Goal: Task Accomplishment & Management: Complete application form

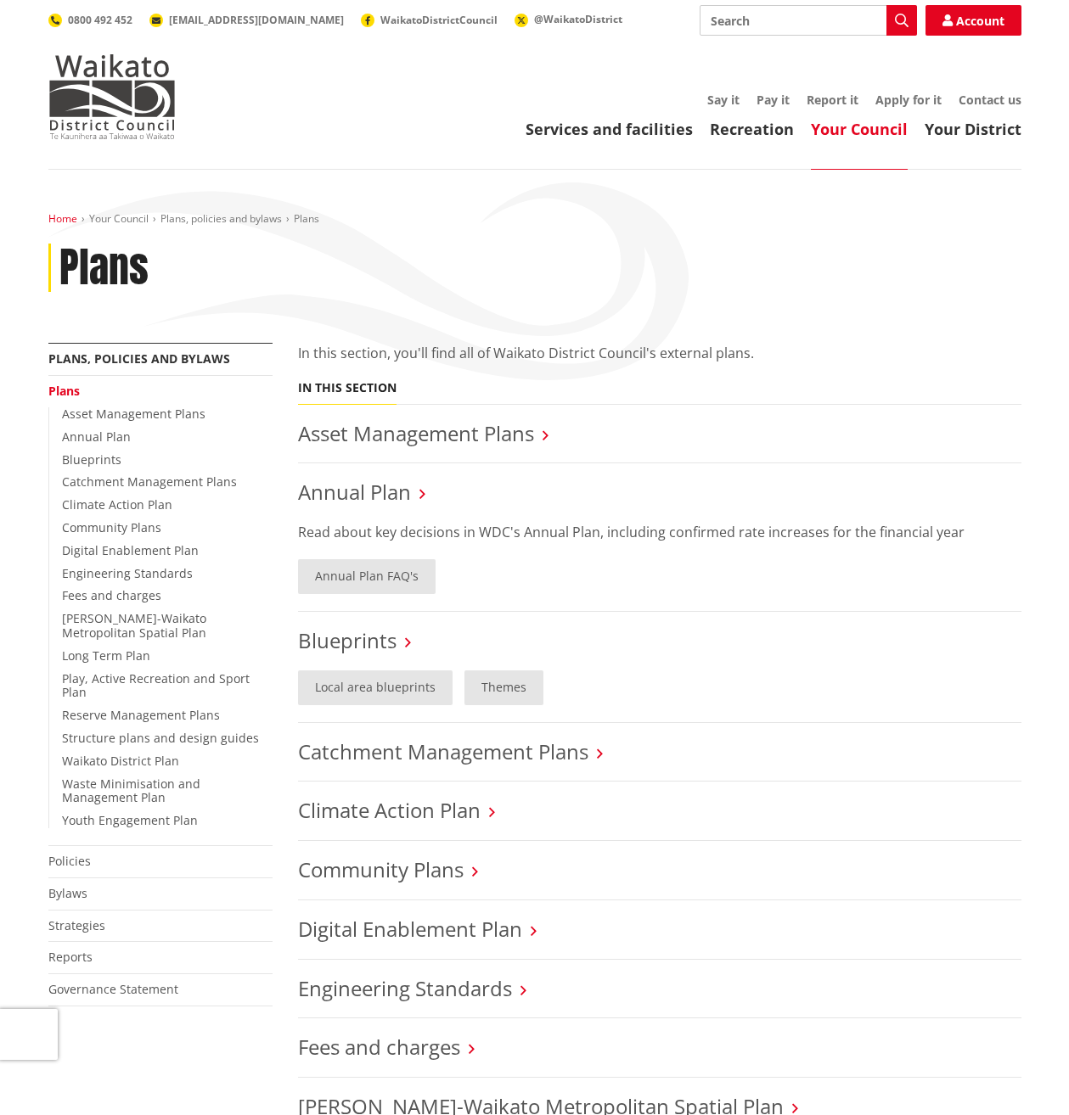
click at [65, 220] on link "Home" at bounding box center [62, 218] width 29 height 14
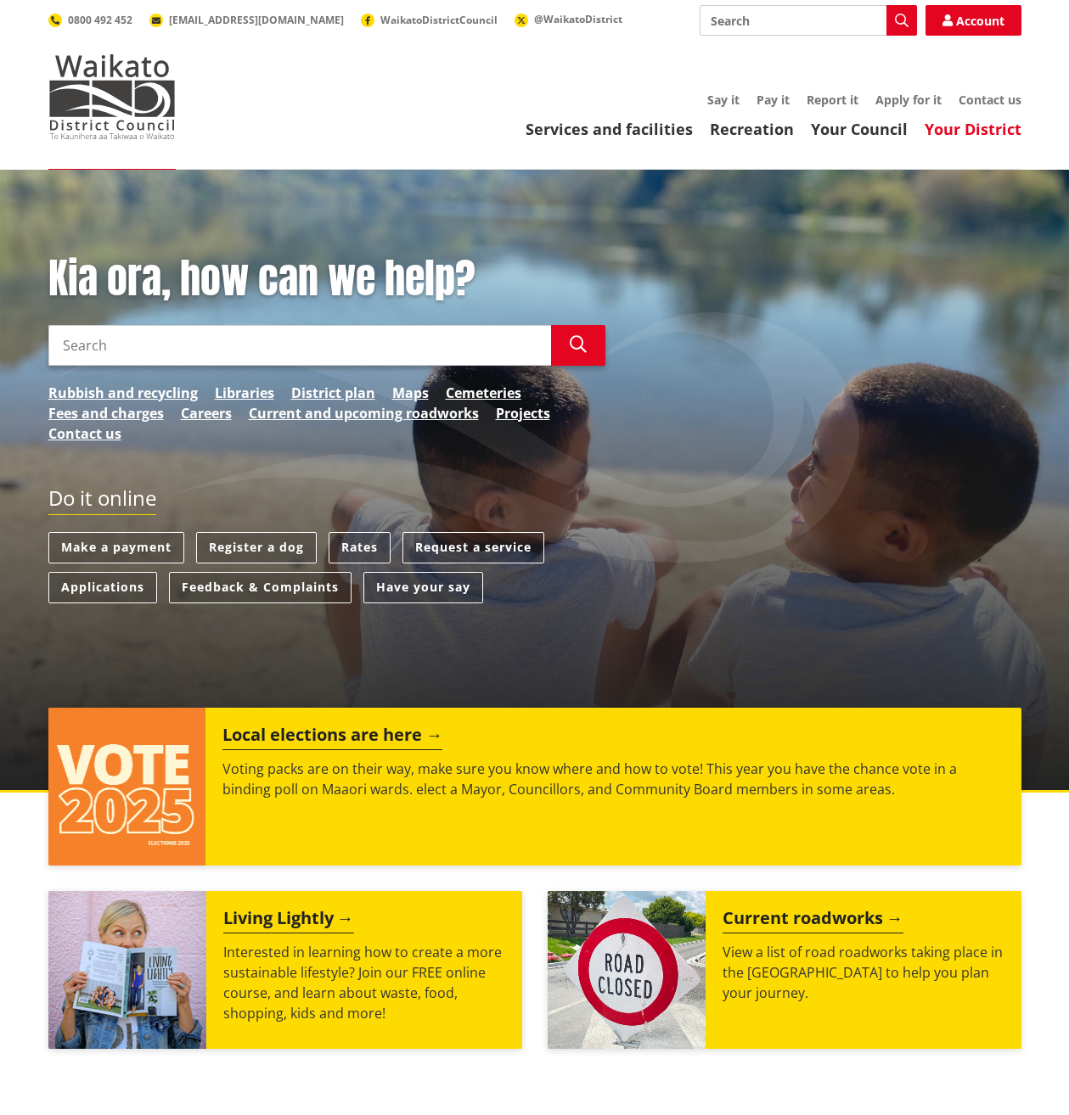
click at [963, 132] on link "Your District" at bounding box center [972, 129] width 97 height 20
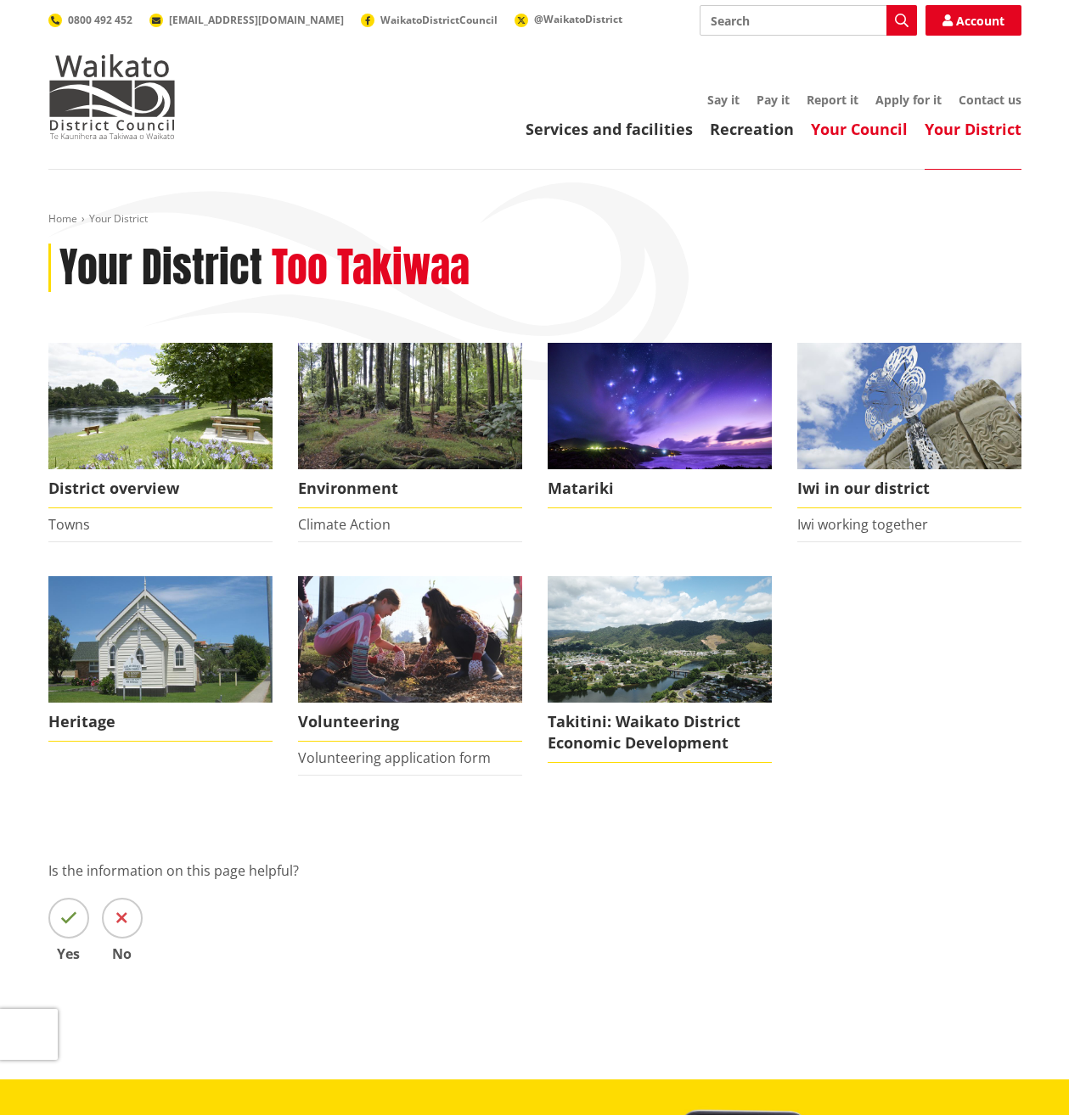
click at [850, 132] on link "Your Council" at bounding box center [859, 129] width 97 height 20
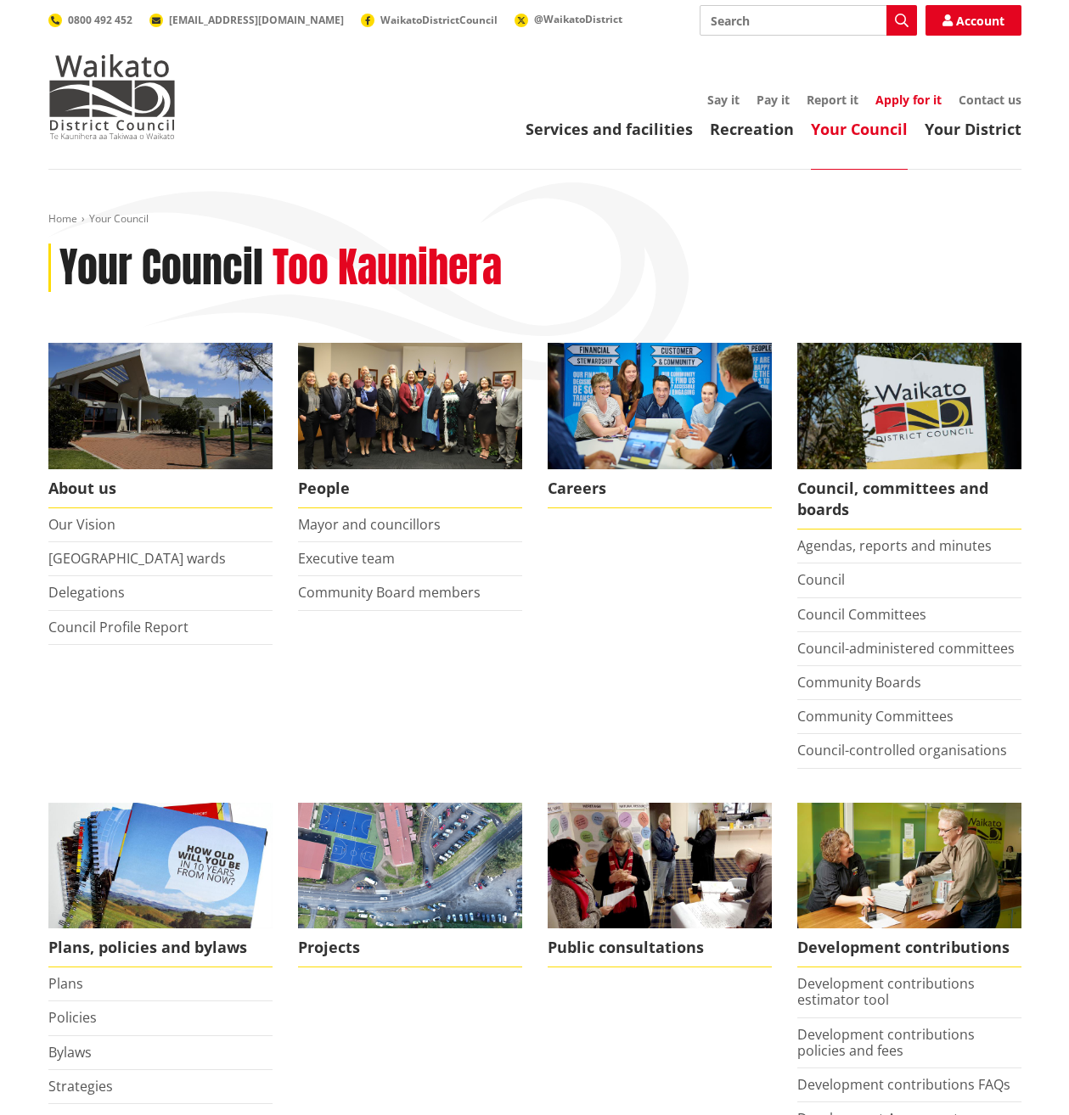
click at [890, 99] on link "Apply for it" at bounding box center [908, 100] width 66 height 16
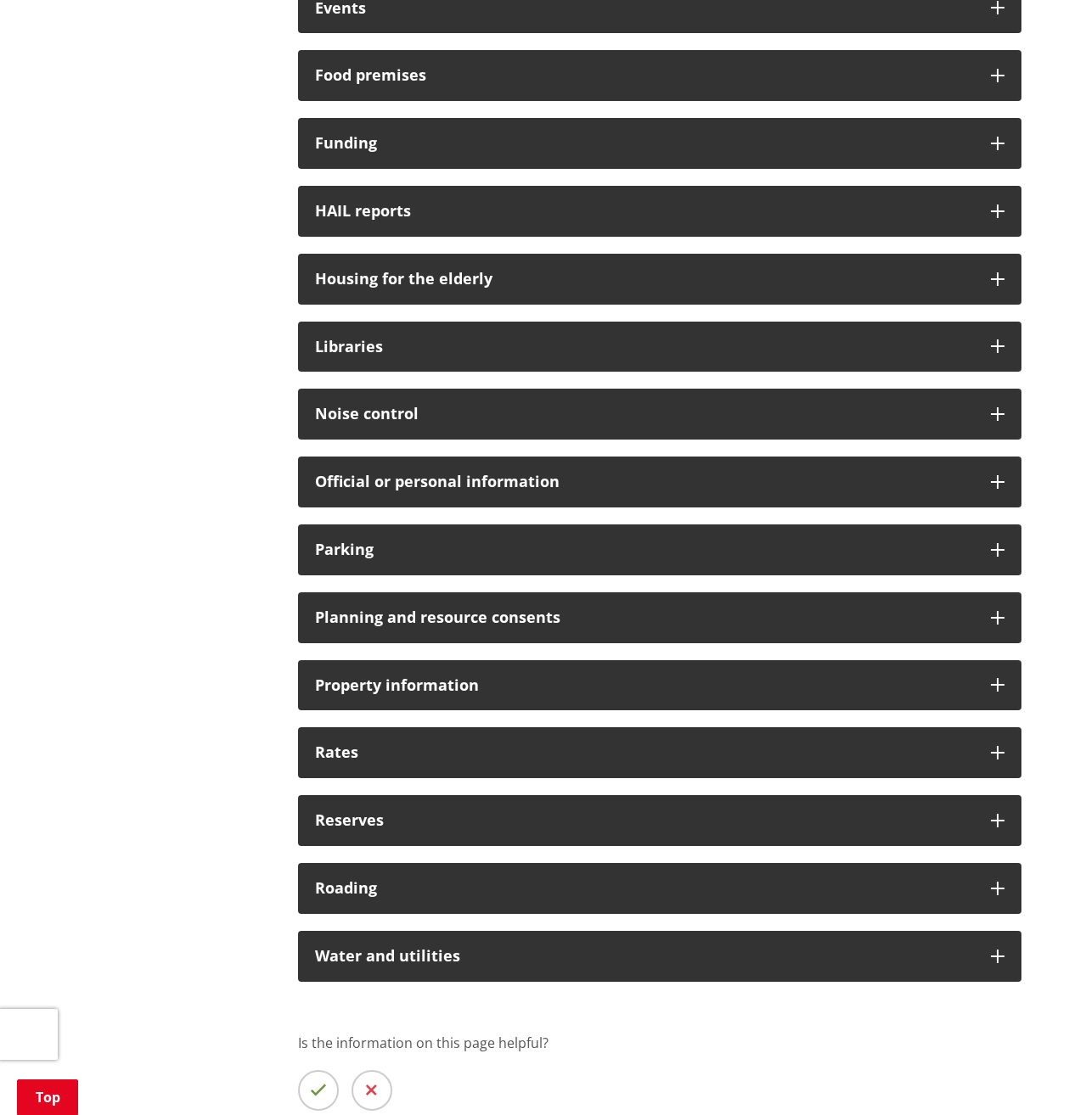
scroll to position [906, 0]
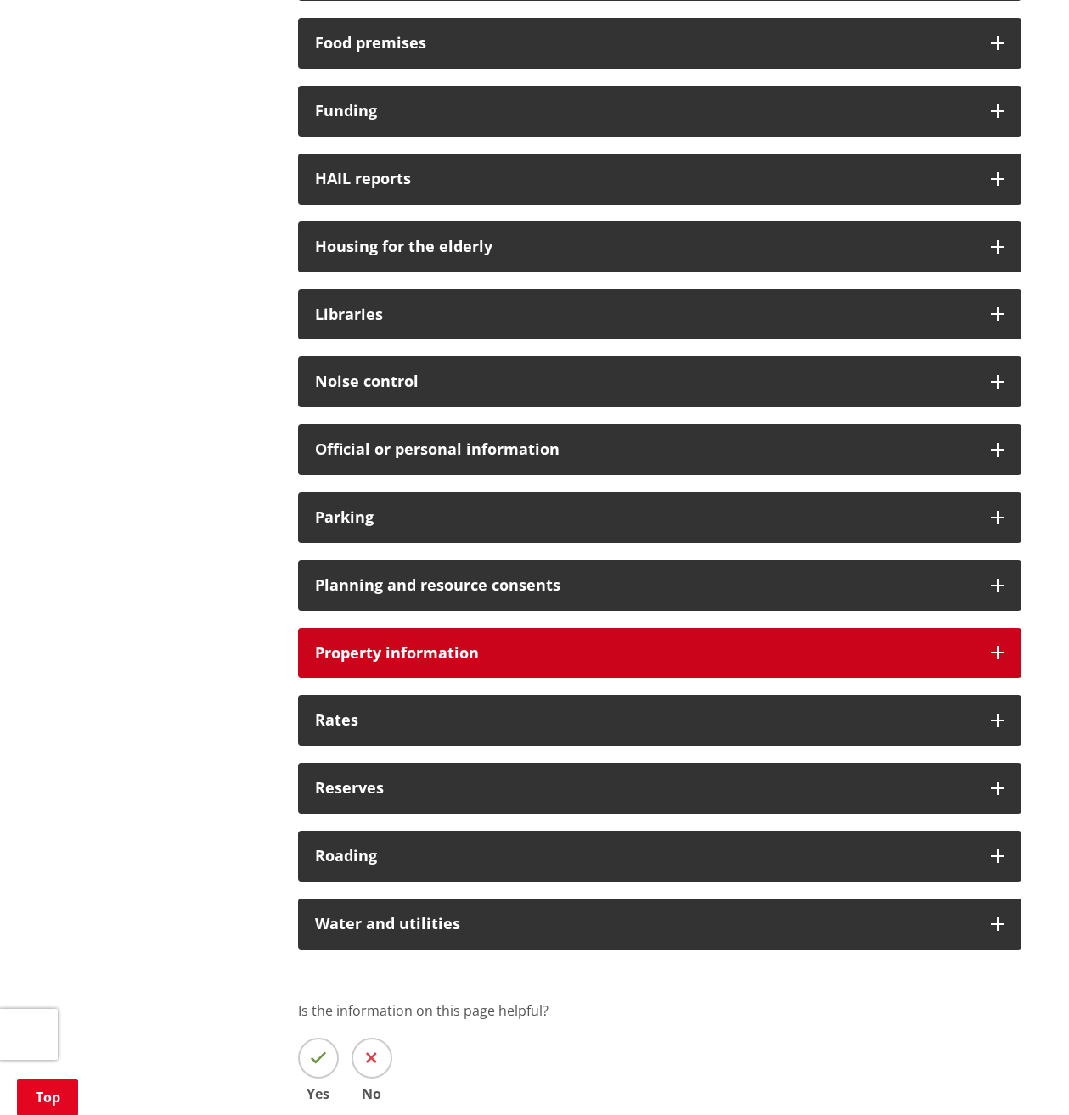
click at [1003, 649] on icon at bounding box center [998, 653] width 14 height 14
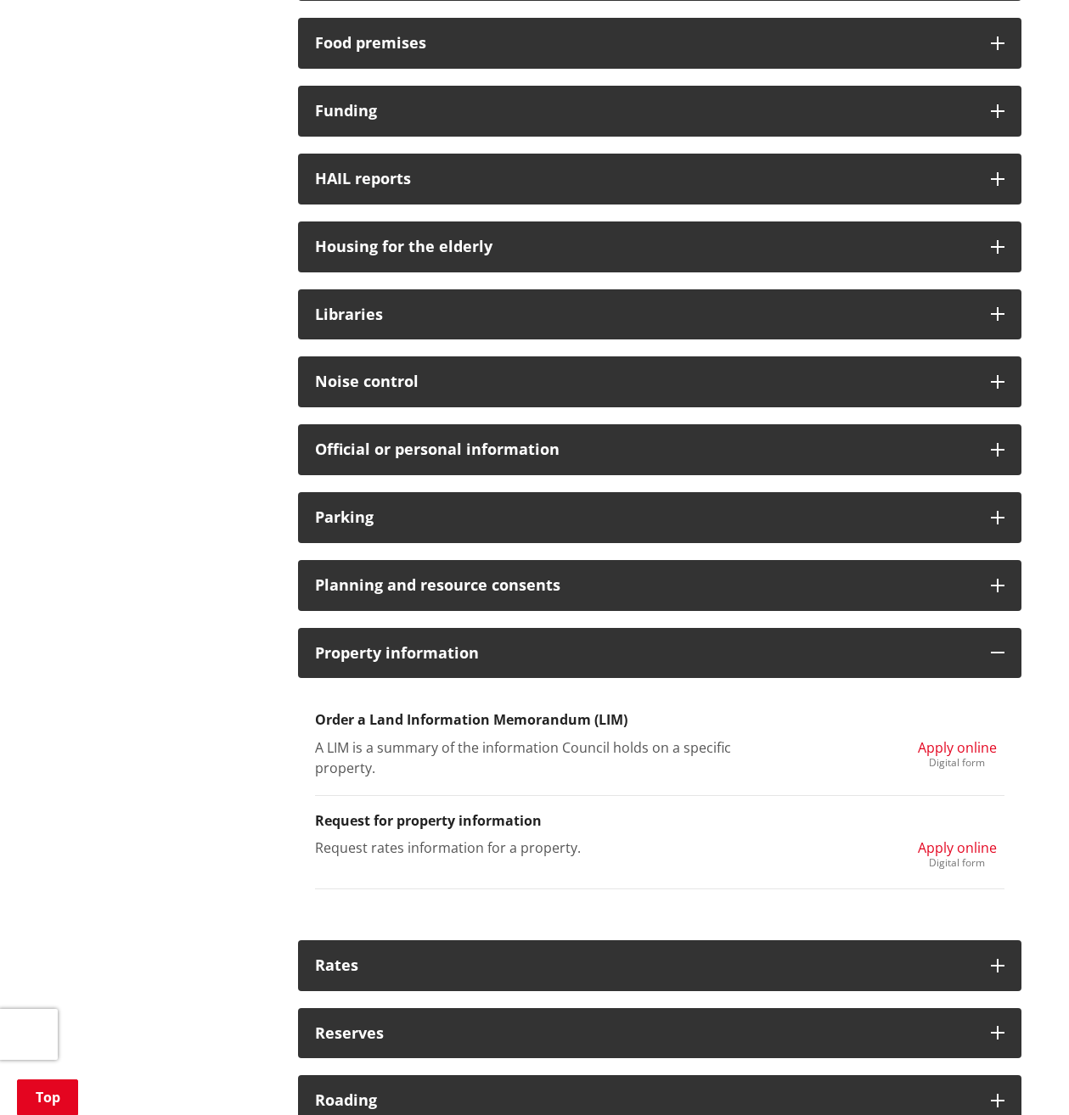
click at [958, 750] on span "Apply online" at bounding box center [957, 748] width 79 height 19
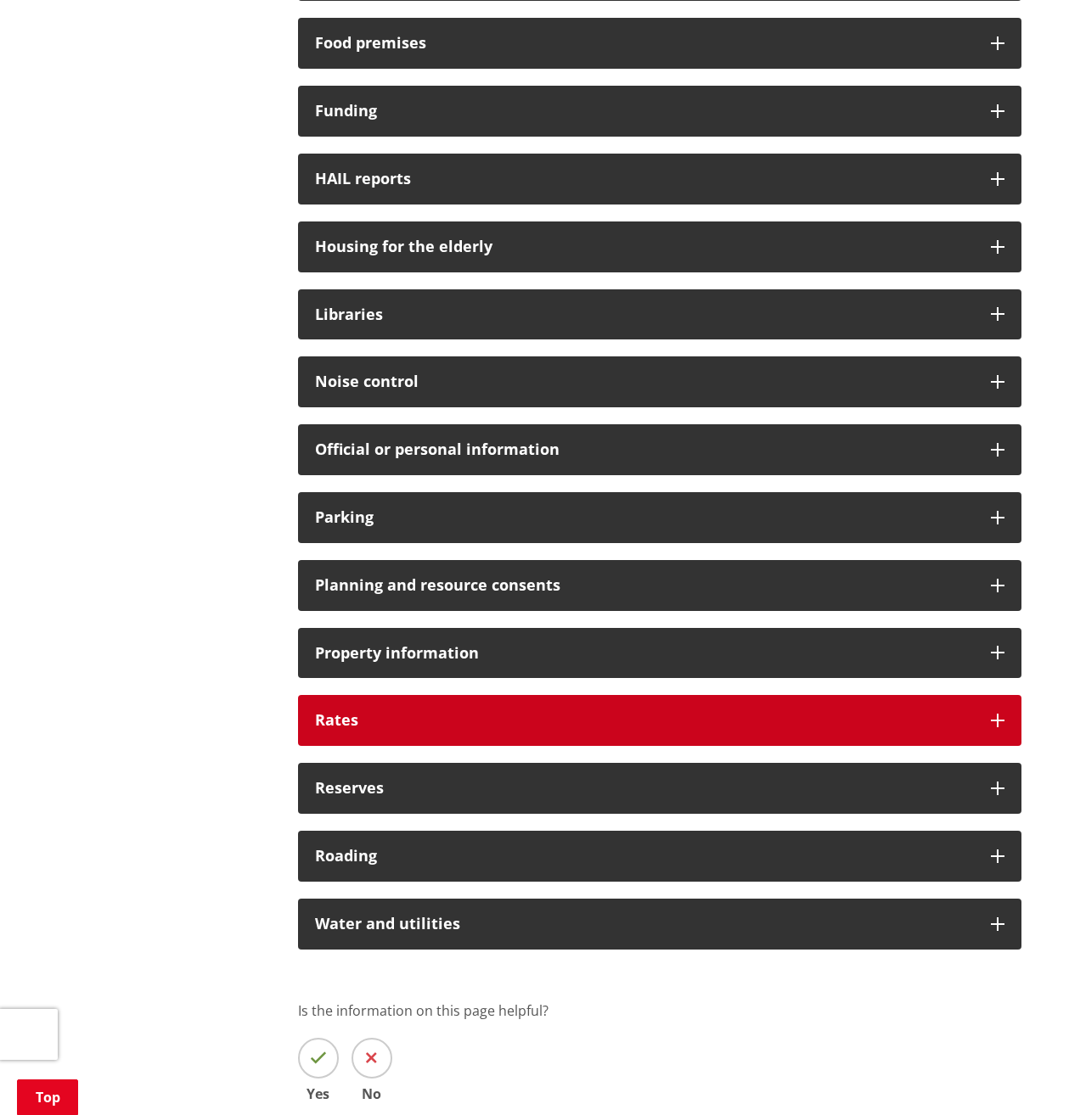
scroll to position [906, 0]
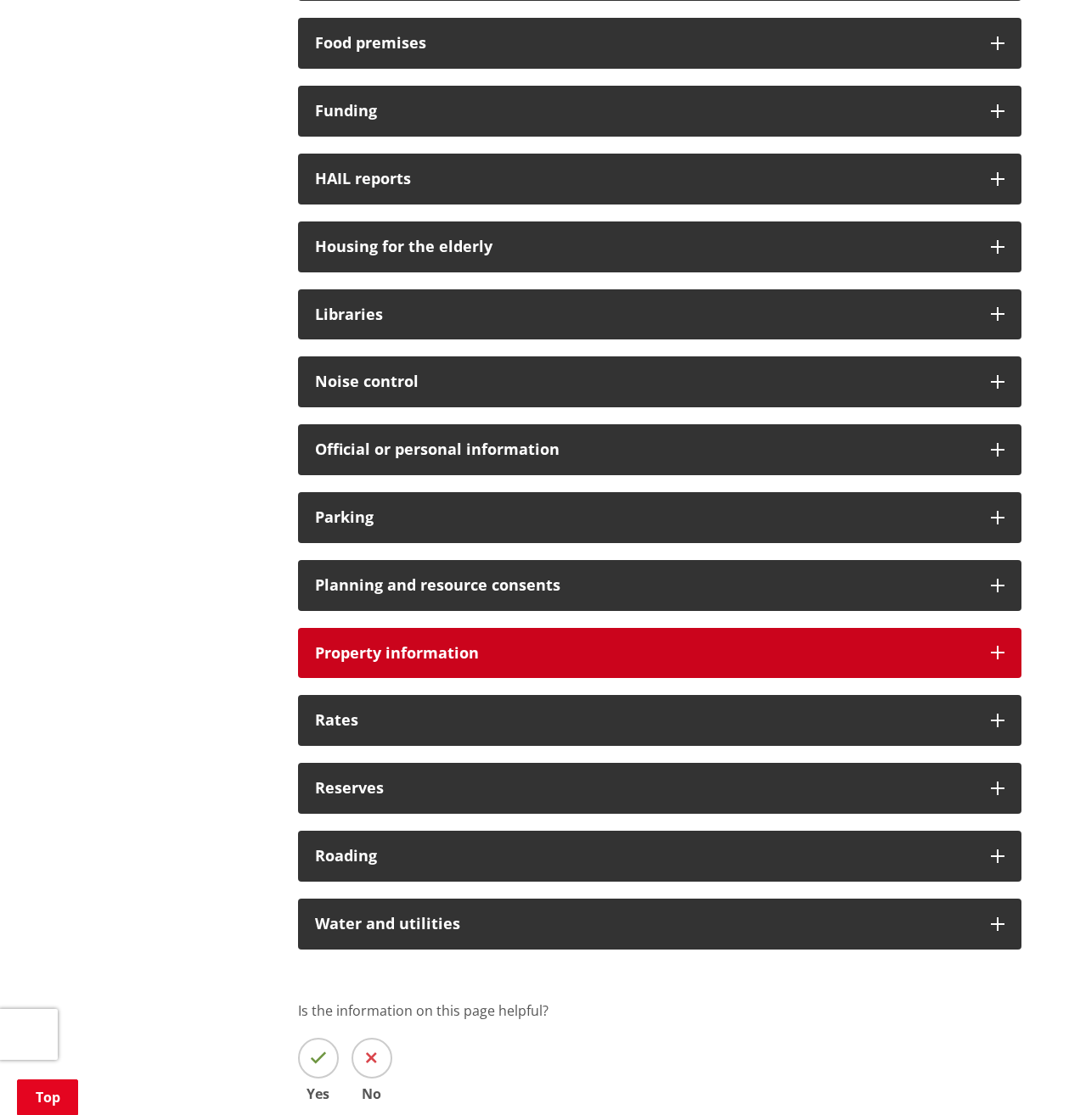
click at [1004, 649] on div "Property information" at bounding box center [659, 653] width 723 height 51
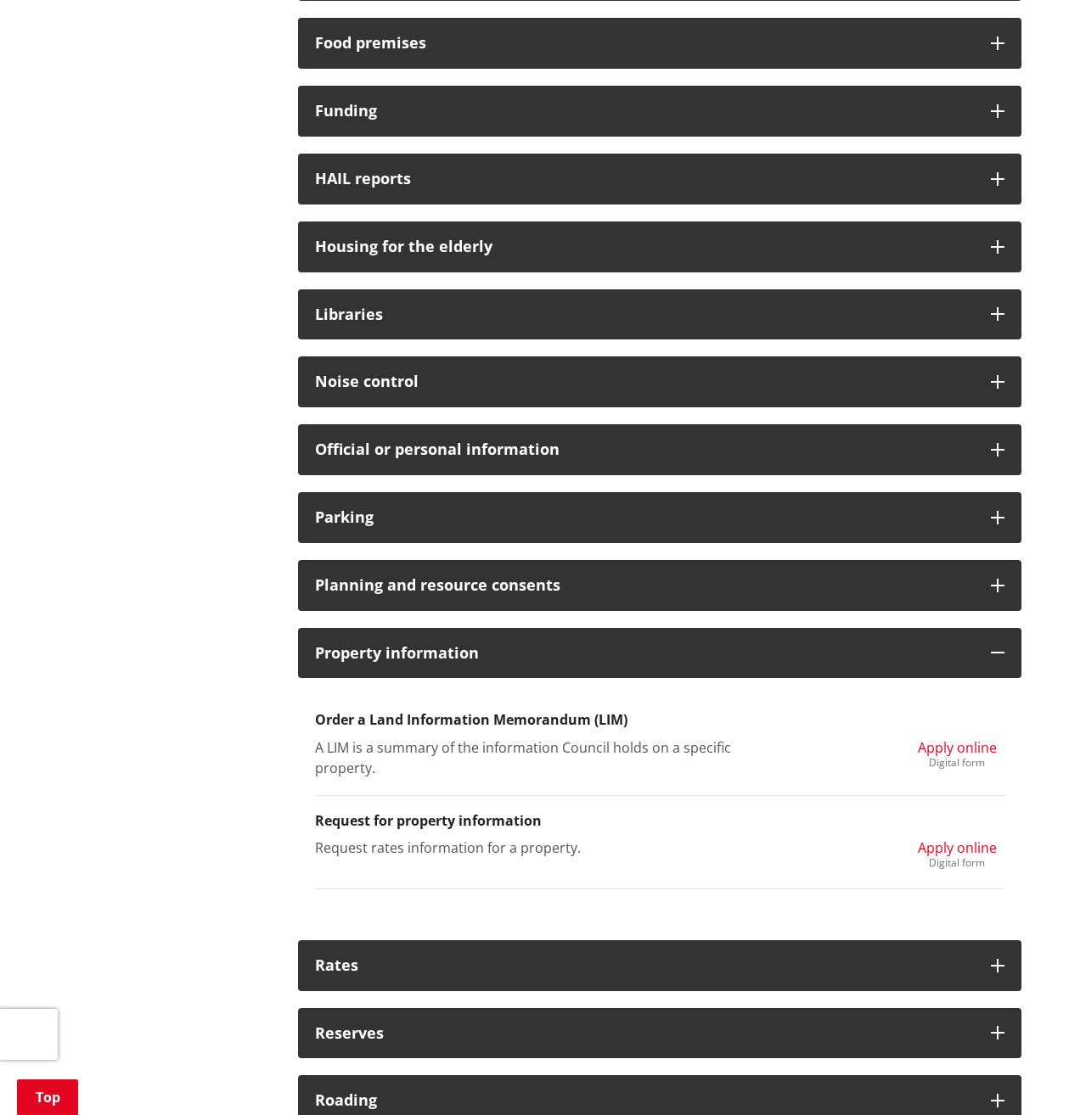
click at [954, 853] on span "Apply online" at bounding box center [957, 848] width 79 height 19
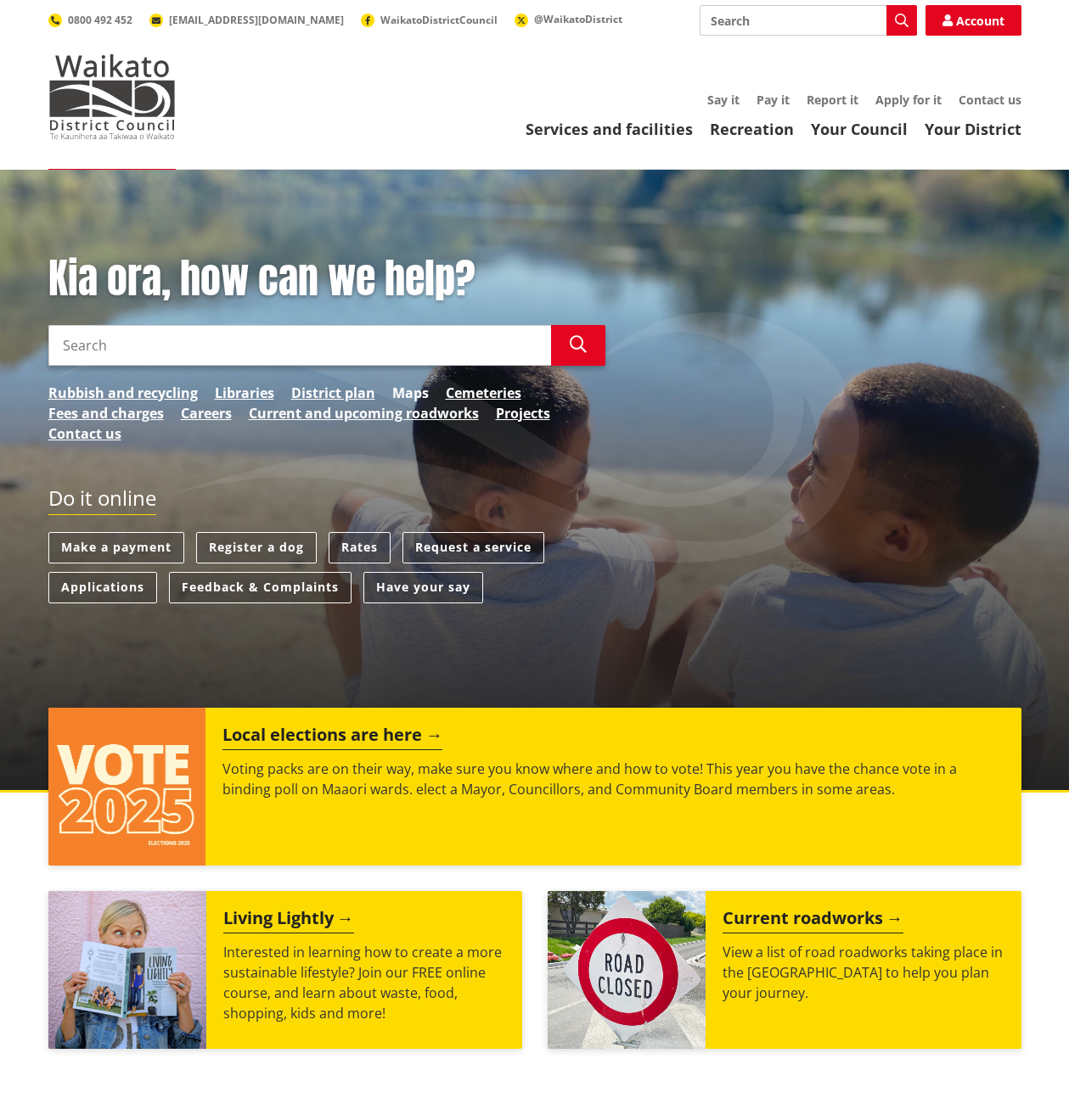
click at [406, 394] on link "Maps" at bounding box center [410, 393] width 37 height 20
